Goal: Information Seeking & Learning: Check status

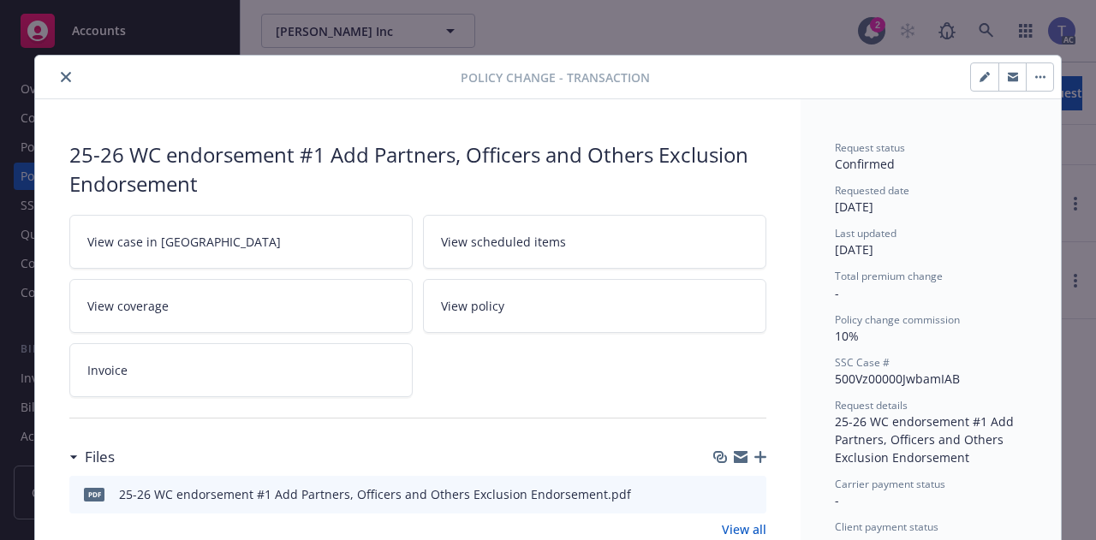
click at [61, 80] on icon "close" at bounding box center [66, 77] width 10 height 10
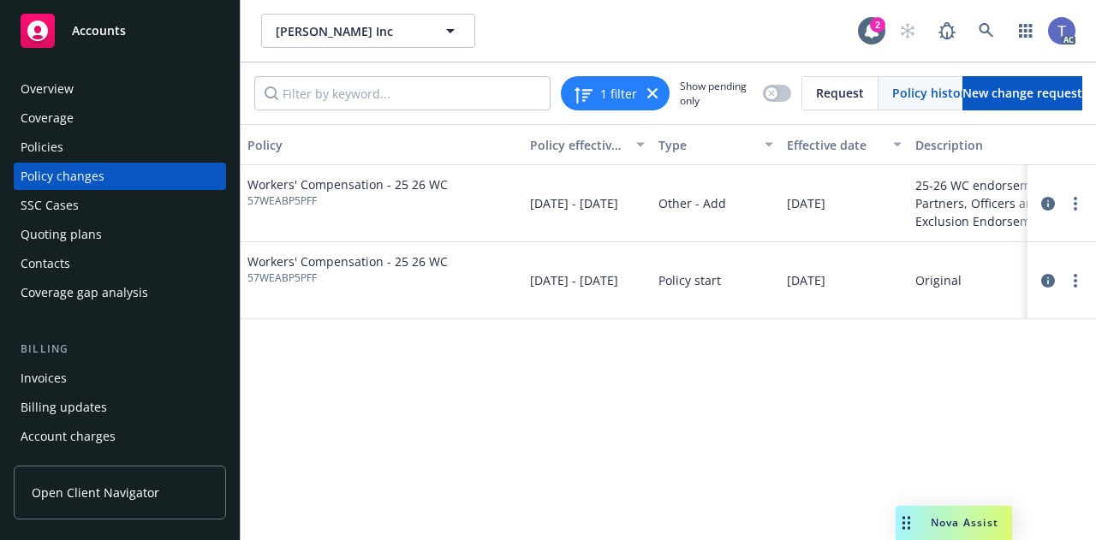
click at [95, 84] on div "Overview" at bounding box center [120, 88] width 199 height 27
